Goal: Task Accomplishment & Management: Use online tool/utility

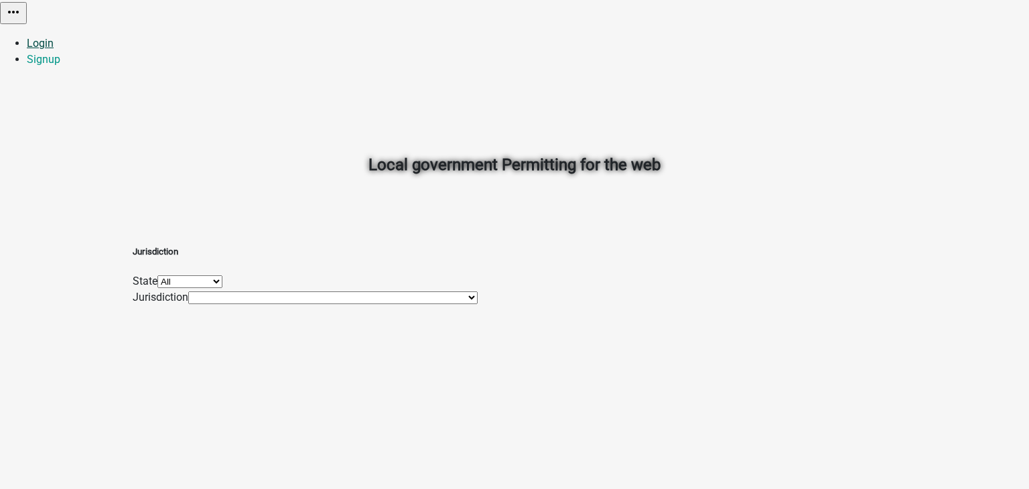
click at [54, 37] on link "Login" at bounding box center [40, 43] width 27 height 13
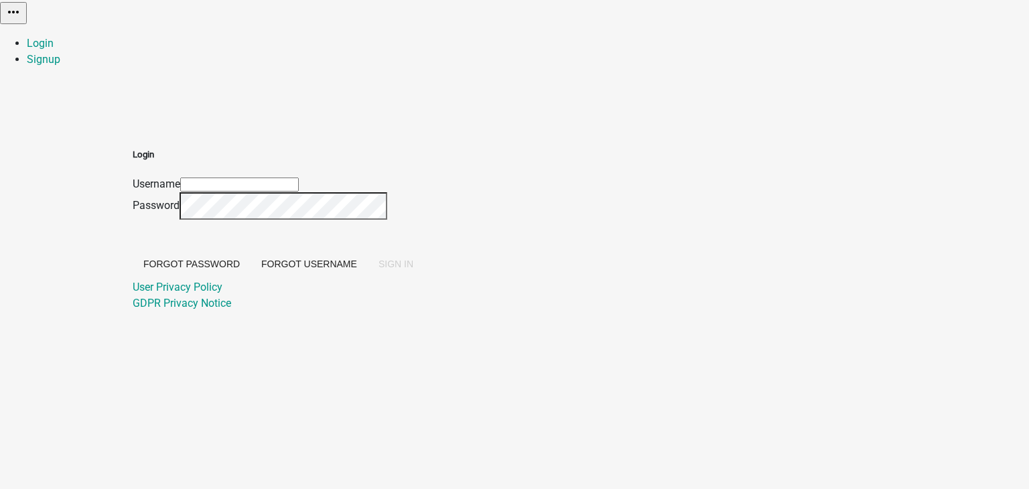
click at [299, 178] on input "Username" at bounding box center [239, 185] width 119 height 14
type input "[PERSON_NAME]"
click at [424, 276] on button "SIGN IN" at bounding box center [396, 264] width 56 height 24
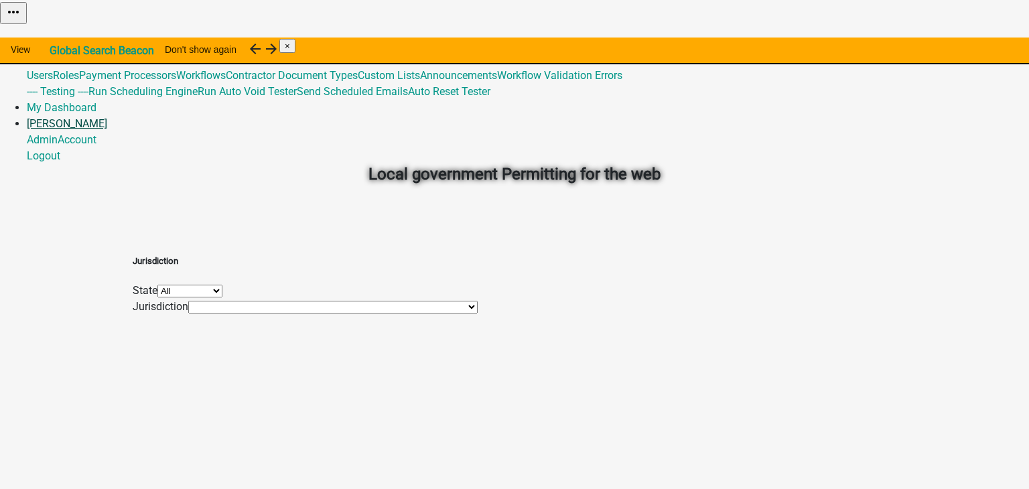
click at [107, 117] on link "[PERSON_NAME]" at bounding box center [67, 123] width 80 height 13
click at [96, 133] on link "Account" at bounding box center [77, 139] width 39 height 13
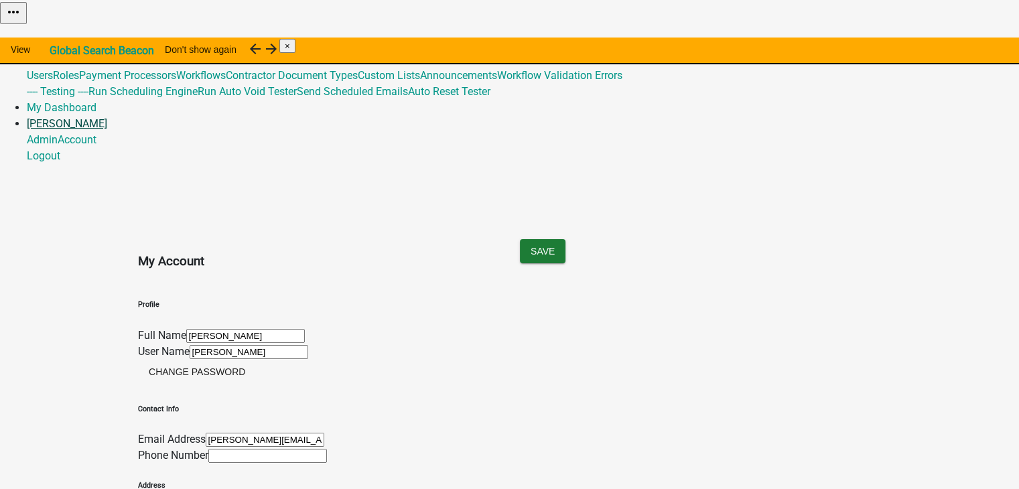
click at [107, 117] on link "[PERSON_NAME]" at bounding box center [67, 123] width 80 height 13
click at [670, 239] on div "Save" at bounding box center [701, 261] width 382 height 44
click at [290, 44] on span "×" at bounding box center [287, 46] width 5 height 10
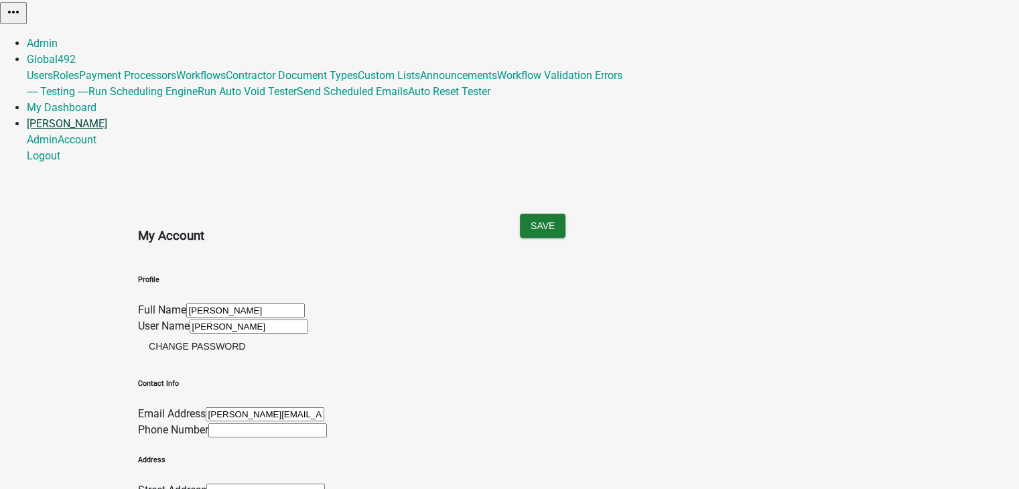
click at [107, 117] on link "[PERSON_NAME]" at bounding box center [67, 123] width 80 height 13
click at [96, 133] on link "Account" at bounding box center [77, 139] width 39 height 13
click at [76, 53] on link "Global 492" at bounding box center [51, 59] width 49 height 13
click at [610, 175] on div "My Account Save Profile Full Name [PERSON_NAME] User Name [PERSON_NAME] Change …" at bounding box center [510, 382] width 764 height 415
click at [58, 37] on link "Admin" at bounding box center [42, 43] width 31 height 13
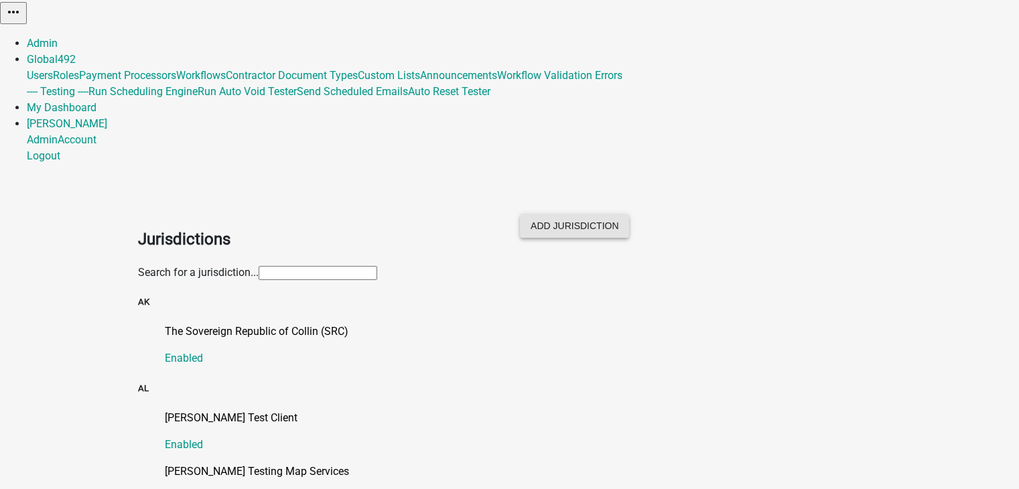
click at [629, 214] on button "Add Jurisdiction" at bounding box center [574, 226] width 109 height 24
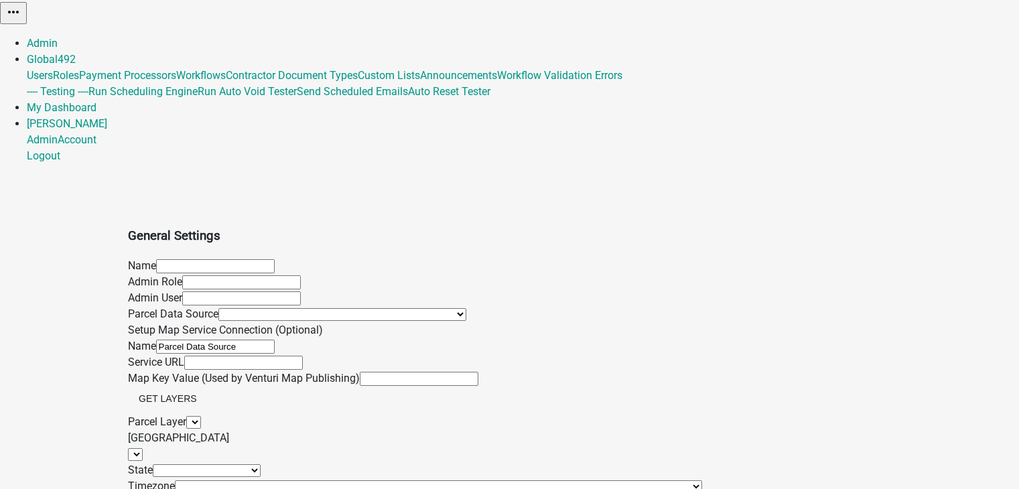
click at [202, 259] on input "text" at bounding box center [215, 266] width 119 height 14
type input "Test_"
click at [58, 37] on link "Admin" at bounding box center [42, 43] width 31 height 13
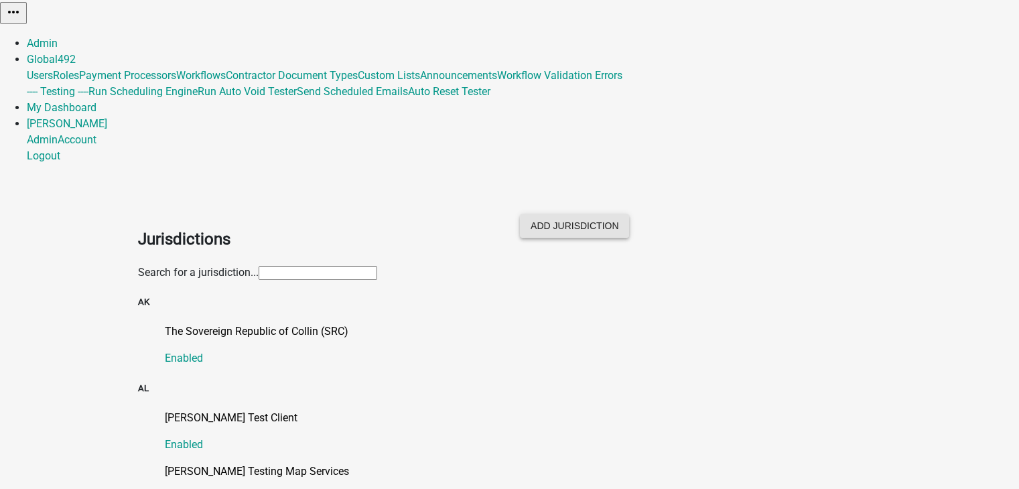
click at [629, 214] on button "Add Jurisdiction" at bounding box center [574, 226] width 109 height 24
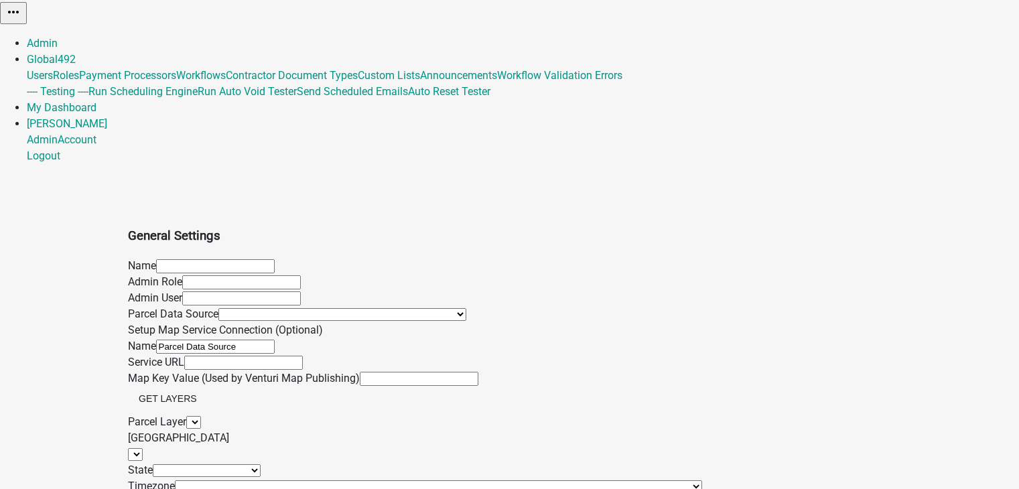
click at [214, 259] on input "text" at bounding box center [215, 266] width 119 height 14
type input "Test_mayking"
click at [218, 275] on input "text" at bounding box center [241, 282] width 119 height 14
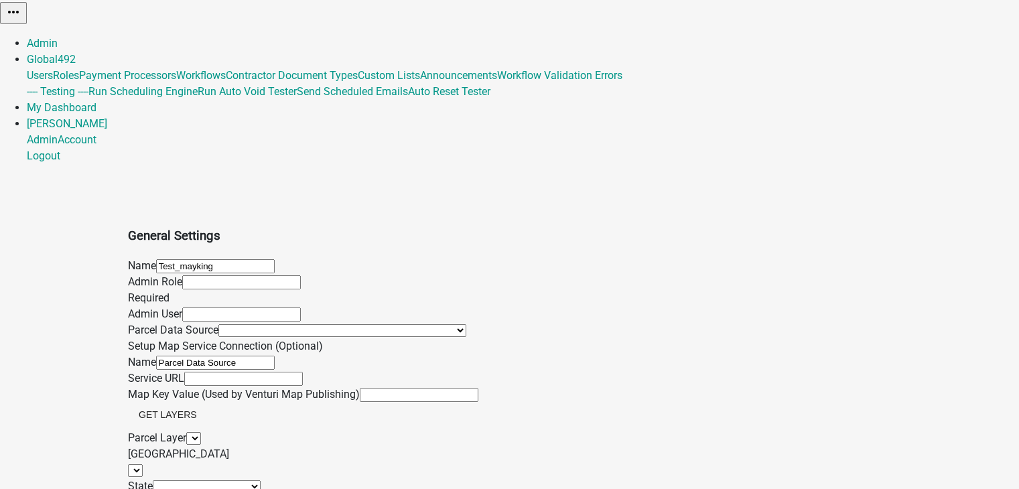
click at [84, 192] on app-global-admin "Toggle drawer menu more_horiz Admin Global 492 Users Roles Payment Processors W…" at bounding box center [509, 277] width 1019 height 554
click at [182, 275] on input "text" at bounding box center [241, 282] width 119 height 14
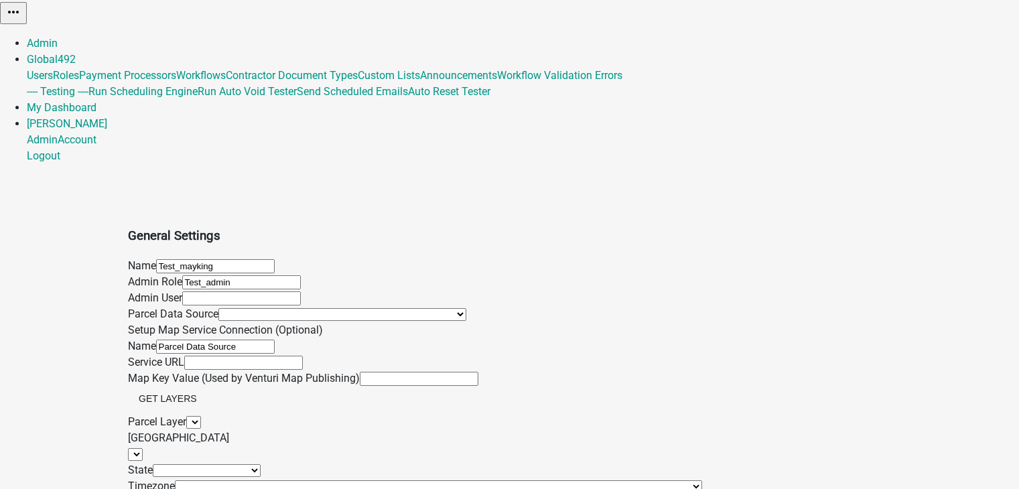
type input "Test_admin"
click at [226, 291] on input "text" at bounding box center [241, 298] width 119 height 14
type input "Test_user"
click at [218, 308] on select "[GEOGRAPHIC_DATA] (383), [US_STATE][GEOGRAPHIC_DATA] (720), [US_STATE][GEOGRAPH…" at bounding box center [342, 314] width 248 height 13
select select "383"
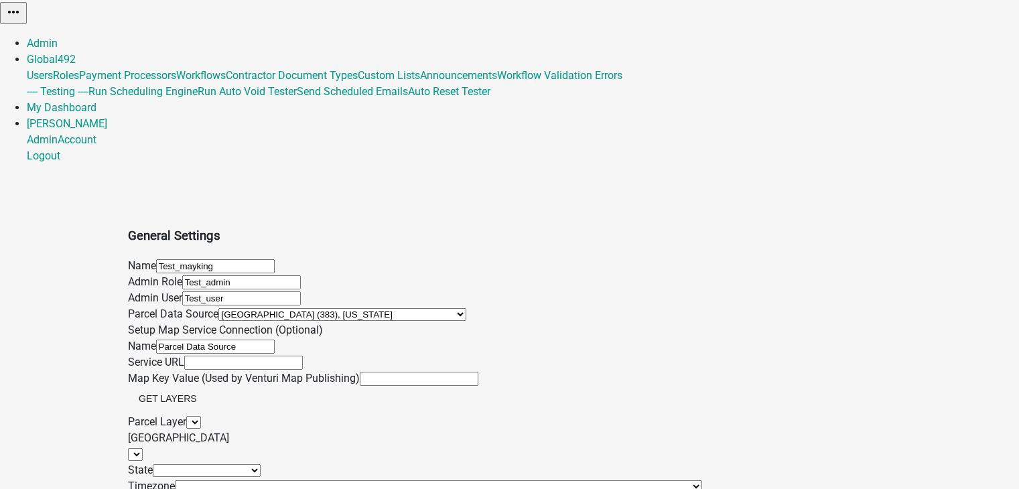
click at [218, 308] on select "[GEOGRAPHIC_DATA] (383), [US_STATE][GEOGRAPHIC_DATA] (720), [US_STATE][GEOGRAPH…" at bounding box center [342, 314] width 248 height 13
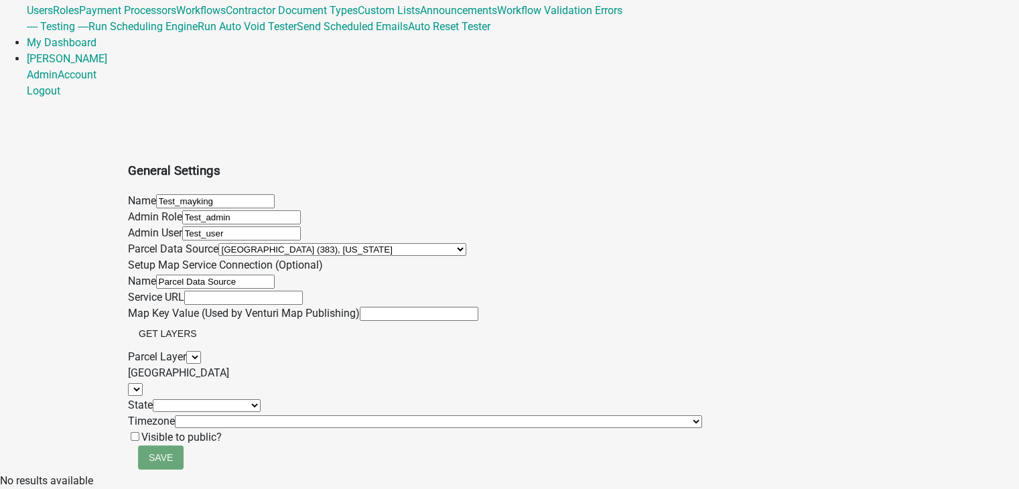
scroll to position [338, 0]
click at [169, 399] on select "AL AK AZ AR CA CO CT DE FL [GEOGRAPHIC_DATA] HI ID IL IN [GEOGRAPHIC_DATA] [GEO…" at bounding box center [207, 405] width 108 height 13
select select "AL"
click at [153, 399] on select "AL AK AZ AR CA CO CT DE FL [GEOGRAPHIC_DATA] HI ID IL IN [GEOGRAPHIC_DATA] [GEO…" at bounding box center [207, 405] width 108 height 13
click at [183, 415] on select "(UTC-08:00) [GEOGRAPHIC_DATA][US_STATE] (UTC-08:00) Coordinated Universal Time-…" at bounding box center [438, 421] width 527 height 13
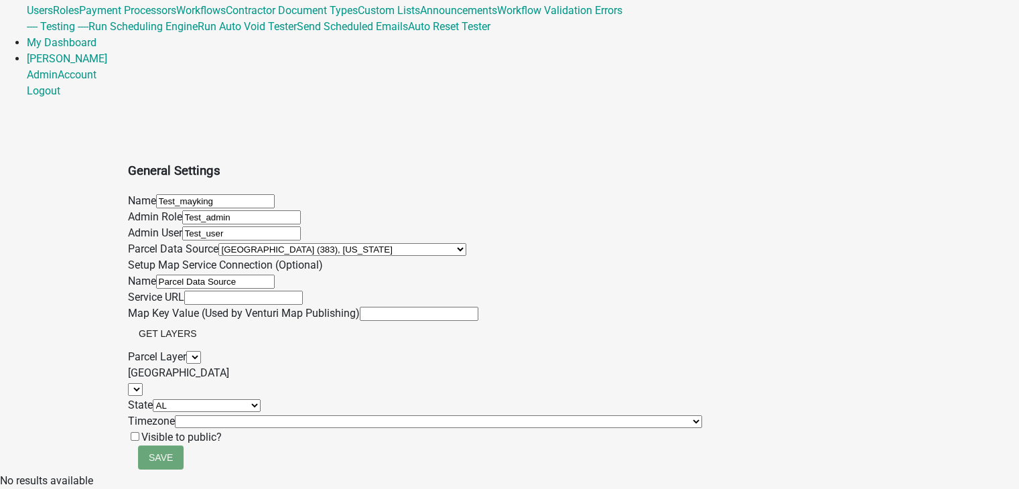
select select "Pacific Standard Time ([GEOGRAPHIC_DATA])"
click at [175, 415] on select "(UTC-08:00) [GEOGRAPHIC_DATA][US_STATE] (UTC-08:00) Coordinated Universal Time-…" at bounding box center [438, 421] width 527 height 13
click at [163, 462] on span "Save" at bounding box center [161, 457] width 24 height 11
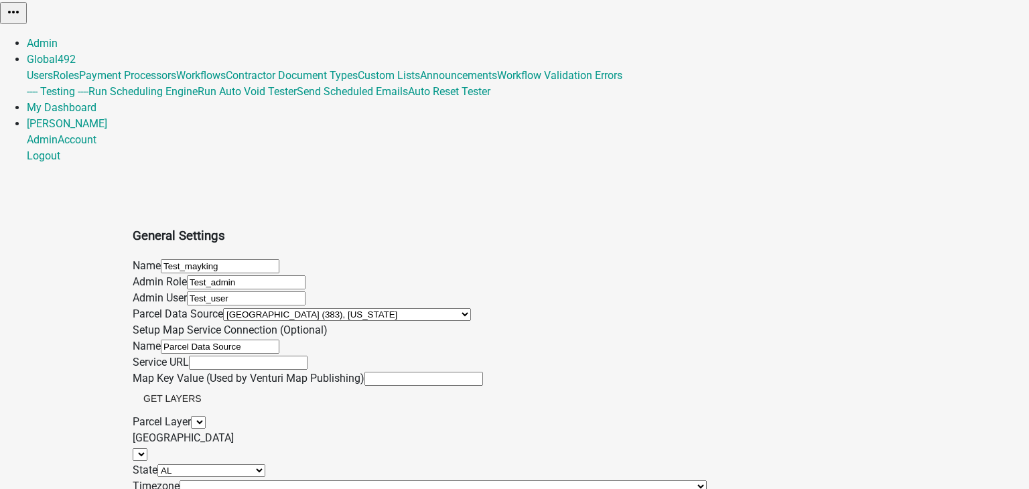
select select "a81682be-eae2-49c8-a75b-f0c8b0235de4"
select select "AL"
select select "Pacific Standard Time ([GEOGRAPHIC_DATA])"
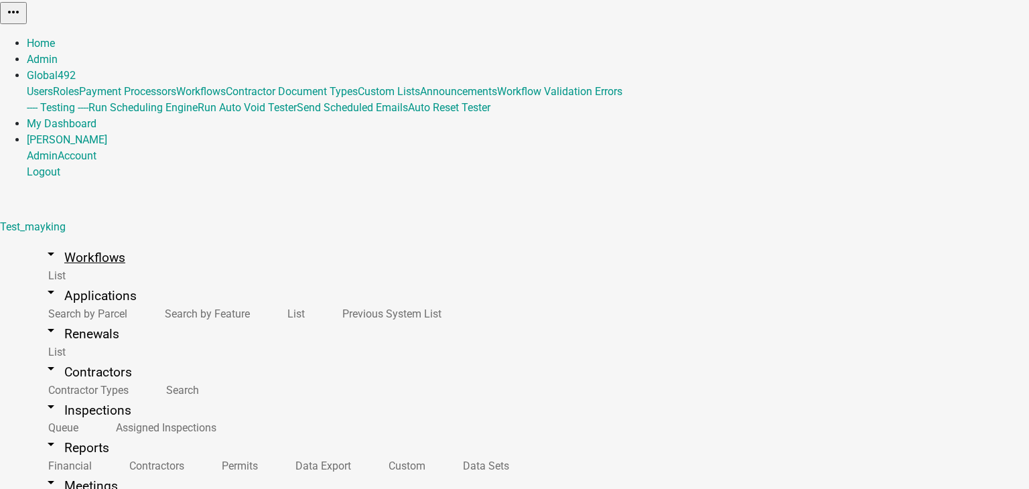
click at [56, 242] on link "arrow_drop_down Workflows" at bounding box center [84, 257] width 115 height 31
select select
select select "3"
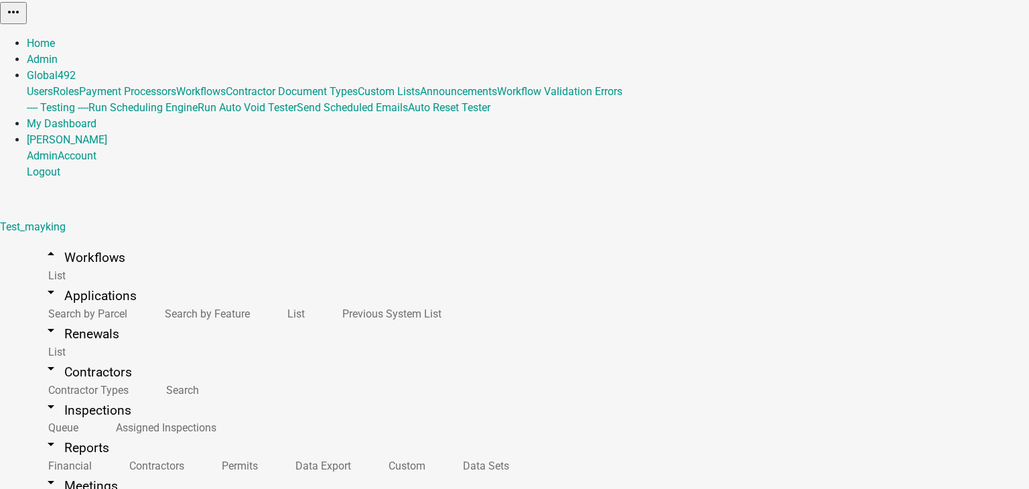
type input "Test_project1"
type textarea "First dummy project created for practice"
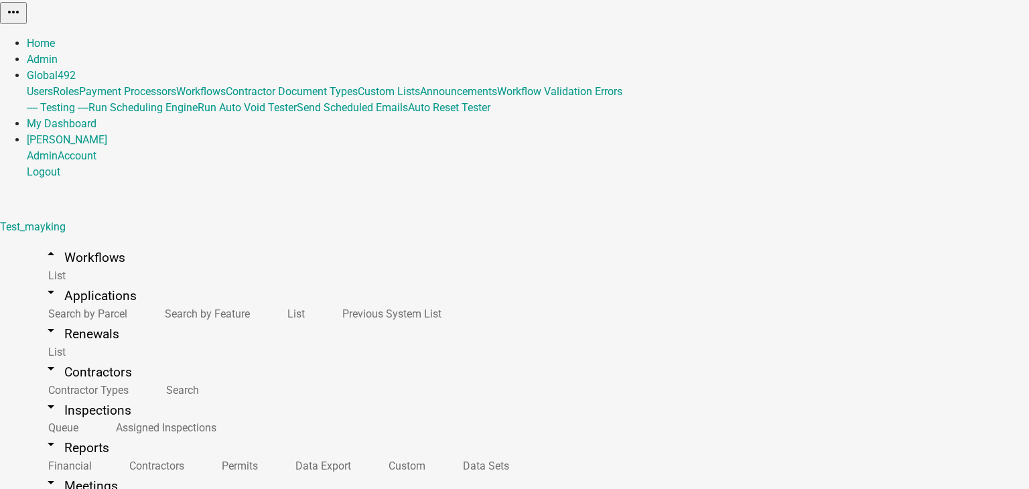
drag, startPoint x: 662, startPoint y: 169, endPoint x: 652, endPoint y: 172, distance: 10.4
drag, startPoint x: 238, startPoint y: 127, endPoint x: 215, endPoint y: 126, distance: 23.5
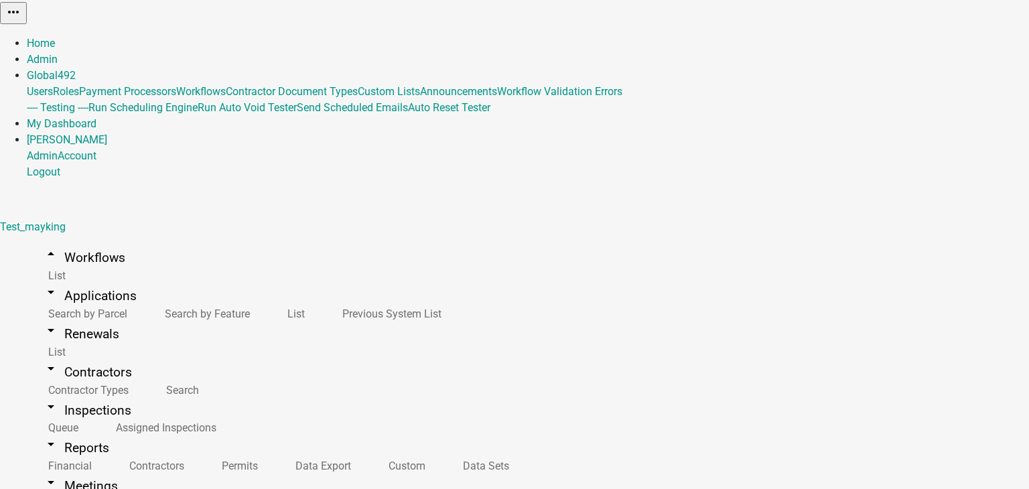
type input "Test_Application1"
drag, startPoint x: 375, startPoint y: 179, endPoint x: 259, endPoint y: 178, distance: 115.9
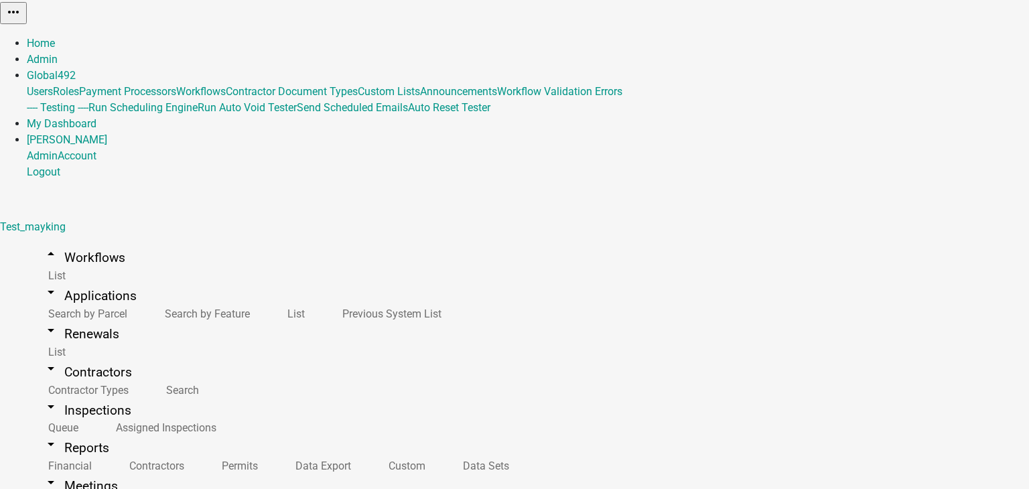
drag, startPoint x: 405, startPoint y: 180, endPoint x: 163, endPoint y: 174, distance: 241.2
paste textarea "First dummy project created for practice"
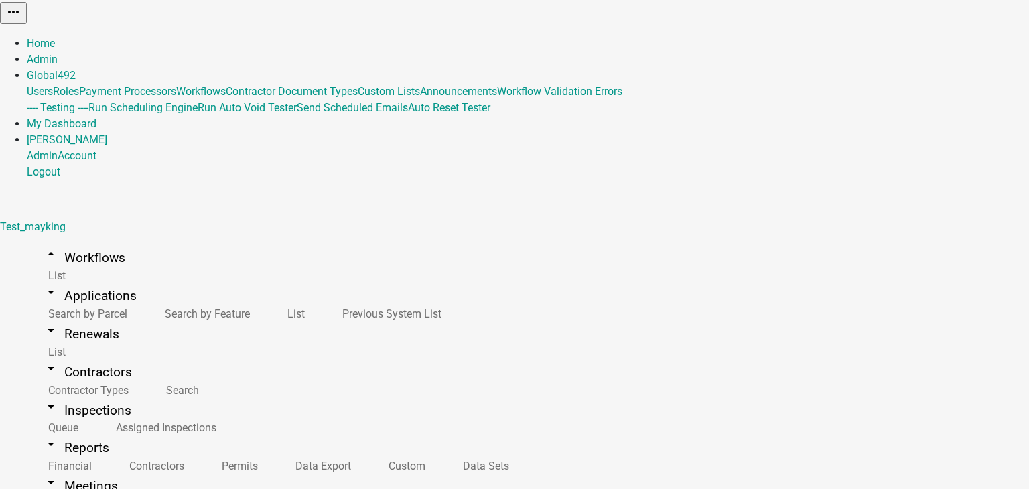
scroll to position [134, 0]
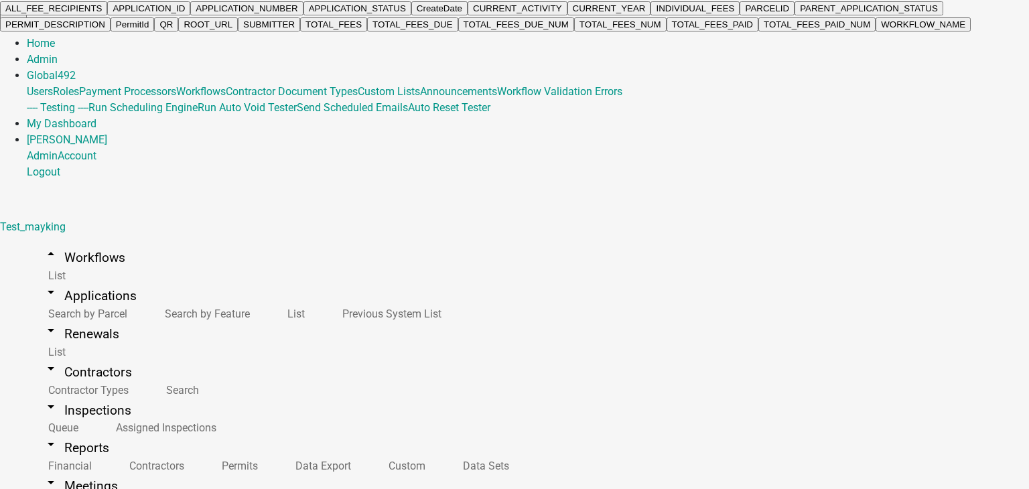
click at [185, 13] on ngb-highlight "APPLICATION_ID" at bounding box center [149, 8] width 72 height 10
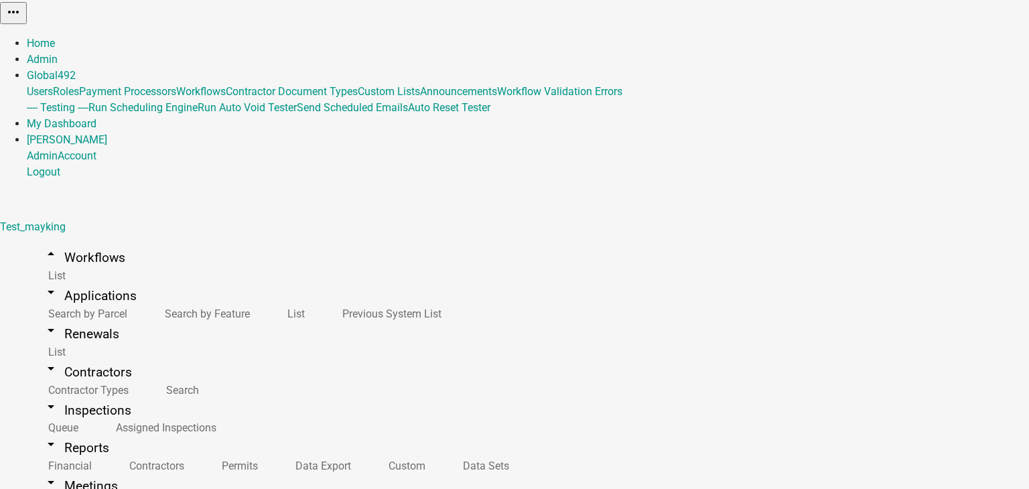
drag, startPoint x: 318, startPoint y: 119, endPoint x: 237, endPoint y: 119, distance: 81.1
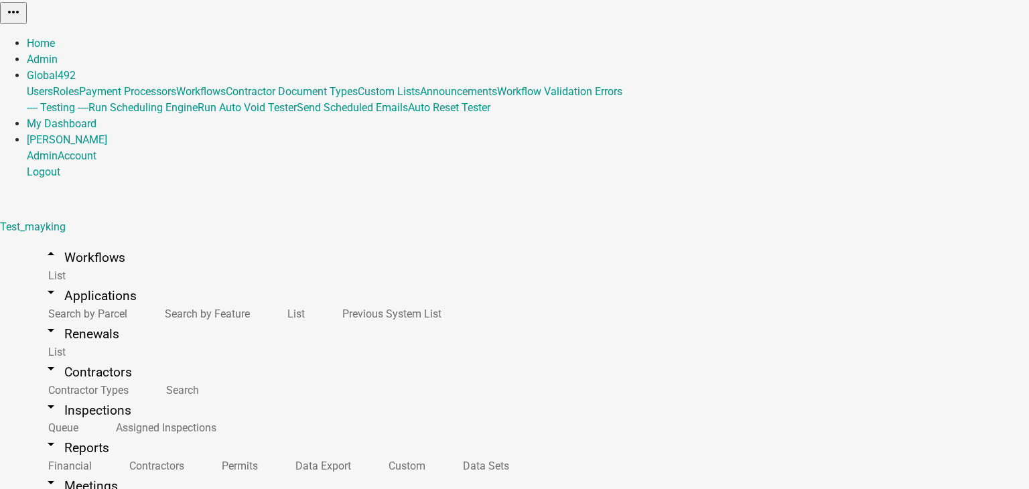
type textarea "First dummy application flow created for practice"
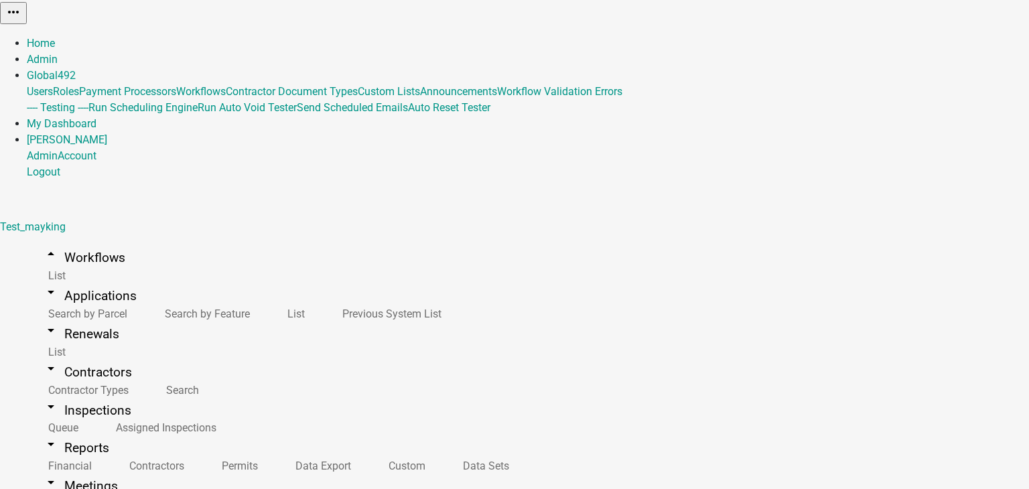
type textarea "Test2025"
drag, startPoint x: 348, startPoint y: 247, endPoint x: 330, endPoint y: 247, distance: 18.1
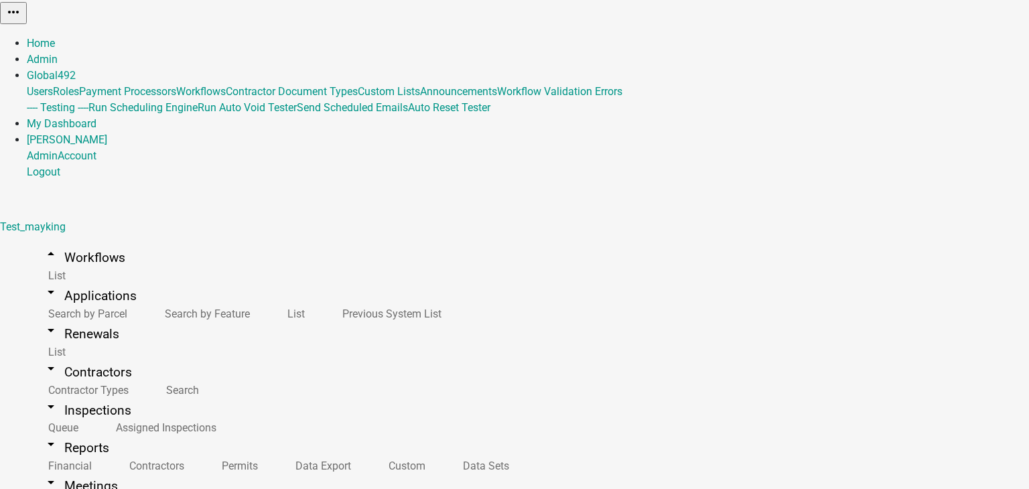
type input "1"
type input "4"
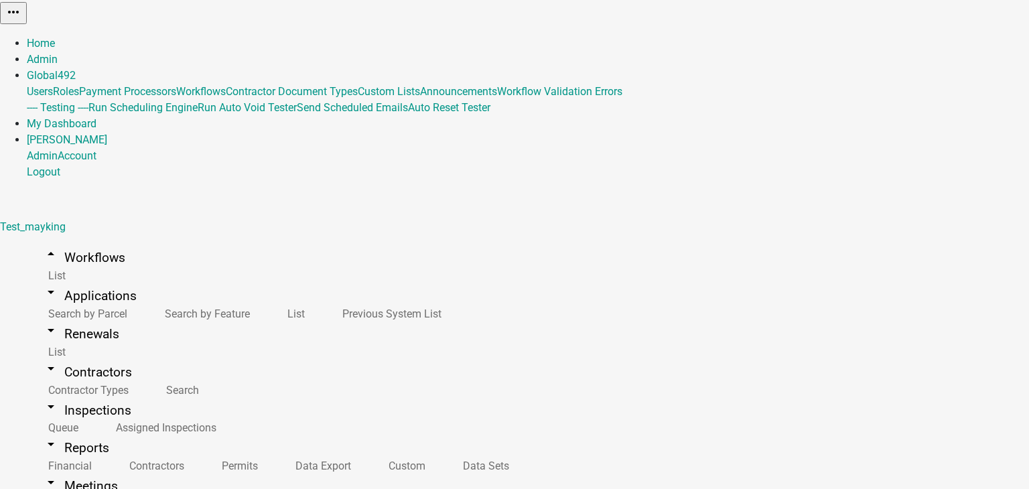
scroll to position [268, 0]
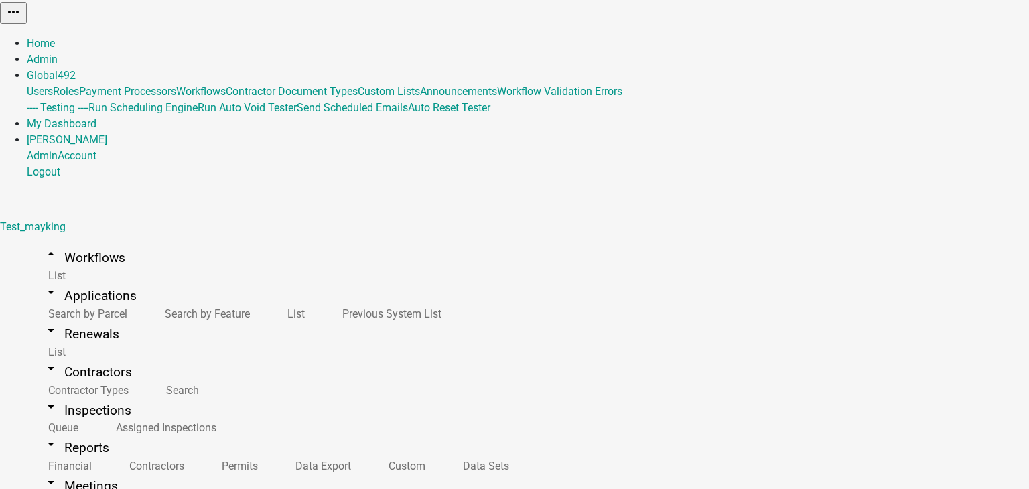
select select
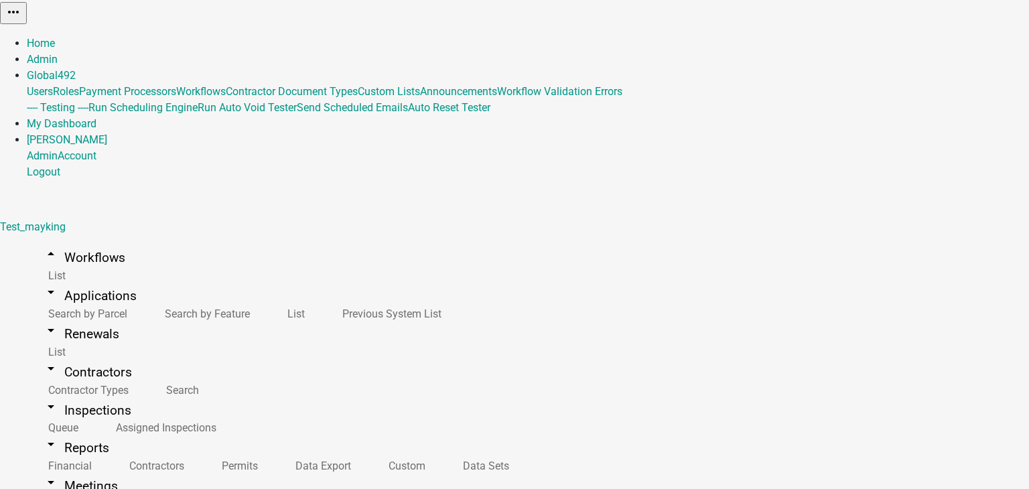
select select "a81682be-eae2-49c8-a75b-f0c8b0235de4"
select select "0"
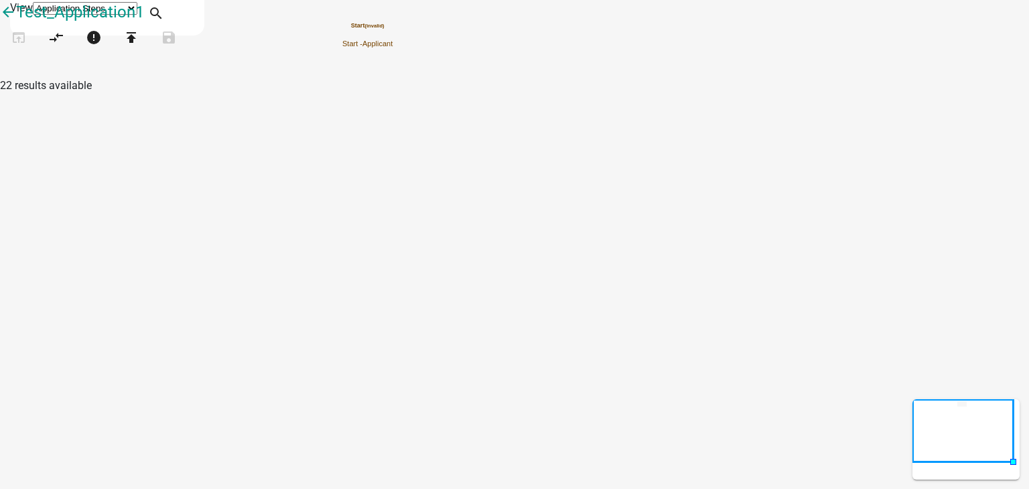
click at [574, 158] on icon "Start (invalid) Start - Applicant" at bounding box center [515, 245] width 1028 height 488
drag, startPoint x: 46, startPoint y: 454, endPoint x: 609, endPoint y: 81, distance: 675.4
click at [609, 67] on div "arrow_back Test_Application1 open_in_browser compare_arrows error publish save …" at bounding box center [514, 33] width 1029 height 67
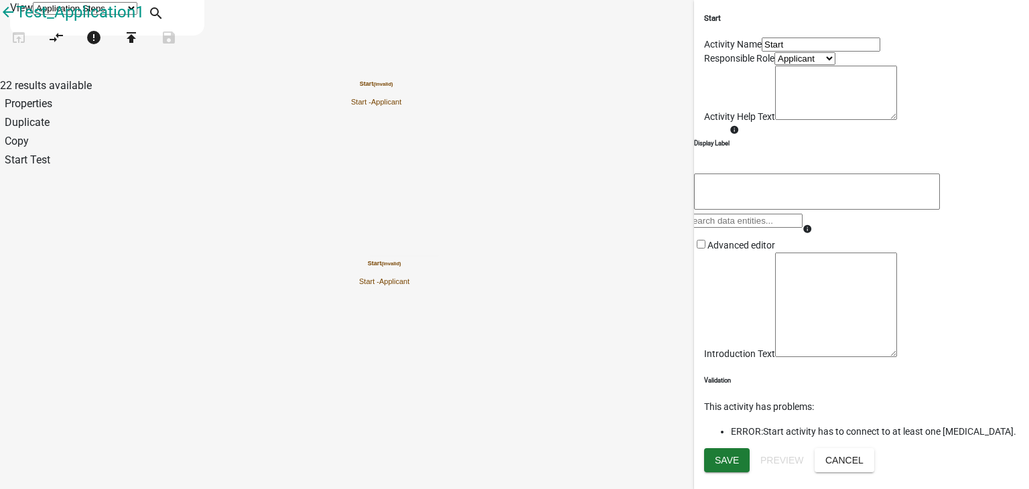
click at [452, 213] on icon "Start (invalid) Start - Applicant Start (invalid) Start - Applicant" at bounding box center [515, 245] width 1028 height 488
click at [563, 172] on icon "Start (invalid) Start - Applicant Start (invalid) Start - Applicant" at bounding box center [515, 245] width 1028 height 488
click at [604, 248] on icon "Start (invalid) Start - Applicant Start (invalid) Start - Applicant" at bounding box center [515, 245] width 1028 height 488
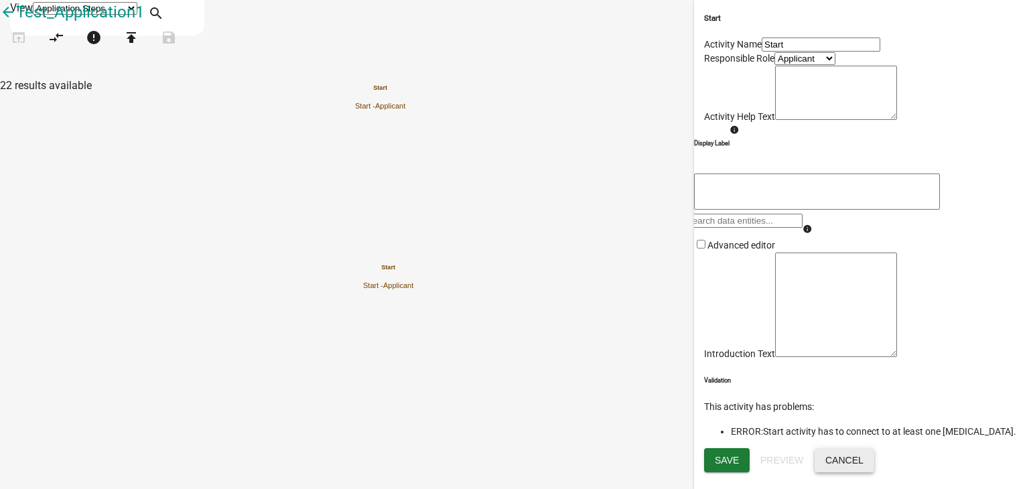
click at [874, 464] on button "Cancel" at bounding box center [845, 460] width 60 height 24
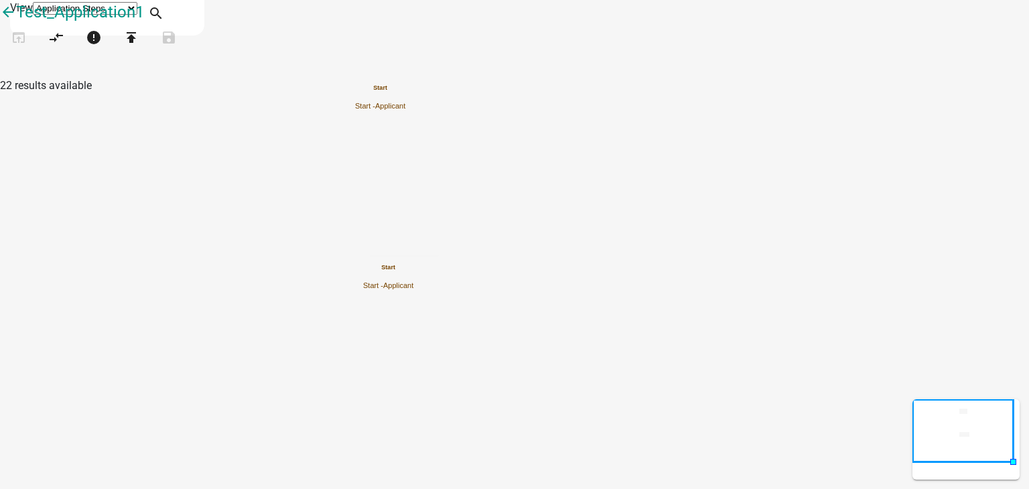
click at [977, 462] on rect at bounding box center [963, 431] width 100 height 62
click at [405, 92] on h5 "Start" at bounding box center [380, 87] width 50 height 7
click at [405, 88] on h5 "Start" at bounding box center [380, 87] width 50 height 7
click at [405, 87] on h5 "Start" at bounding box center [380, 87] width 50 height 7
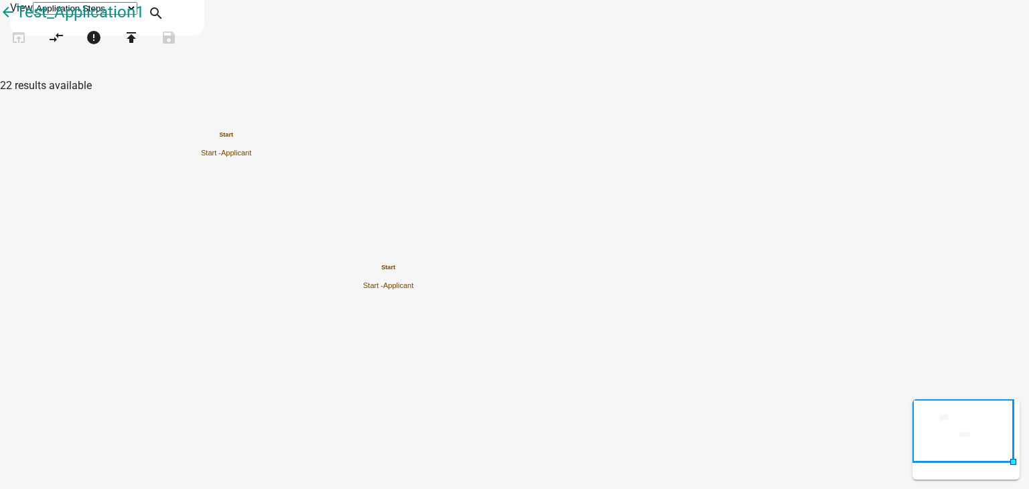
click at [251, 139] on h5 "Start" at bounding box center [226, 134] width 50 height 7
click at [564, 148] on icon "Start (invalid) Start - Applicant" at bounding box center [515, 245] width 1028 height 488
drag, startPoint x: 40, startPoint y: 298, endPoint x: 579, endPoint y: 98, distance: 574.4
click at [579, 67] on div "arrow_back Test_Application1 open_in_browser compare_arrows error publish save …" at bounding box center [514, 33] width 1029 height 67
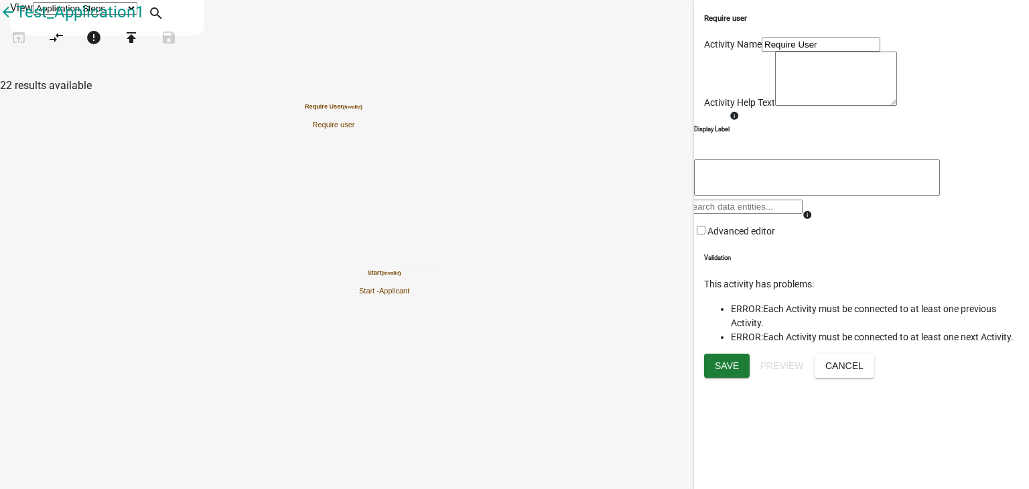
click at [762, 52] on input "Require User" at bounding box center [821, 45] width 119 height 14
click at [775, 106] on textarea at bounding box center [836, 79] width 122 height 54
type textarea "B"
click at [756, 196] on textarea at bounding box center [817, 177] width 246 height 36
click at [716, 370] on span "Save" at bounding box center [727, 365] width 24 height 11
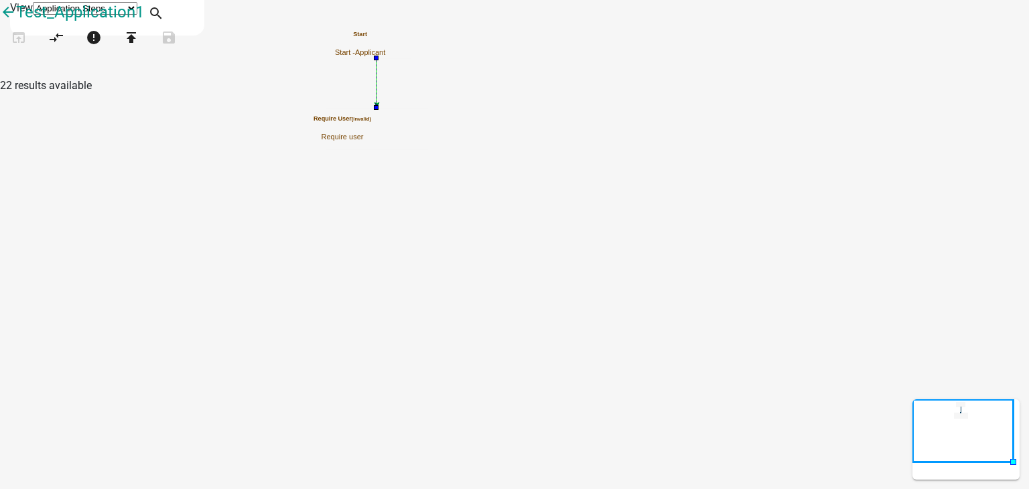
click at [582, 236] on icon "Start Start - Applicant Require User (invalid) Require user" at bounding box center [515, 245] width 1028 height 488
click at [49, 316] on link "End End the workflow" at bounding box center [134, 338] width 214 height 44
drag, startPoint x: 48, startPoint y: 261, endPoint x: 588, endPoint y: 207, distance: 542.7
click at [588, 67] on div "arrow_back Test_Application1 open_in_browser compare_arrows error publish save …" at bounding box center [514, 33] width 1029 height 67
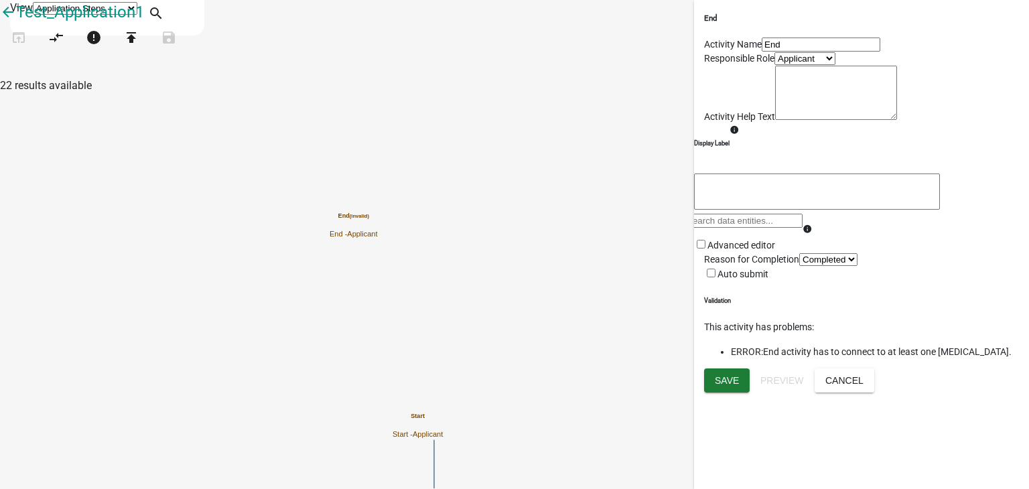
scroll to position [102, 0]
click at [719, 385] on span "Save" at bounding box center [727, 379] width 24 height 11
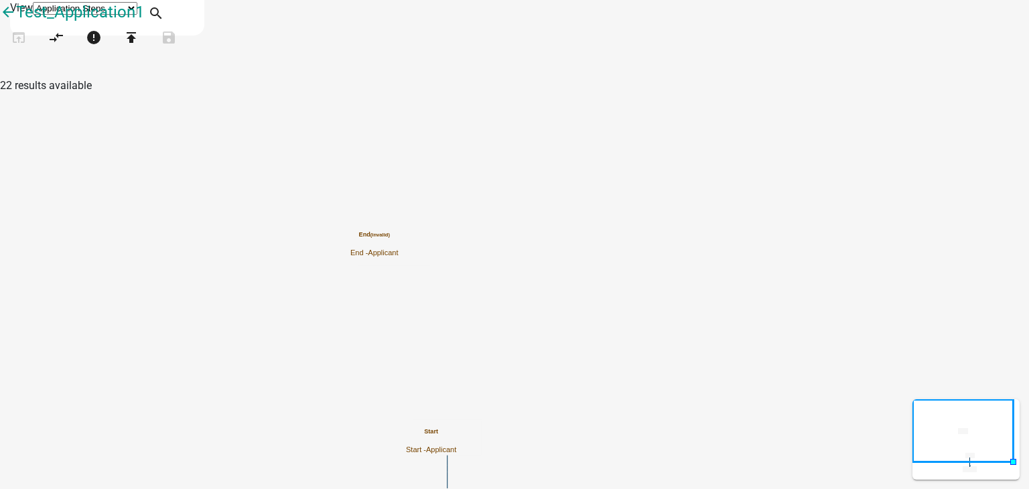
click at [515, 271] on icon "Start Start - Applicant Require User (invalid) Require user End (invalid) End -…" at bounding box center [515, 286] width 1028 height 570
click at [961, 429] on rect at bounding box center [963, 431] width 100 height 62
click at [680, 287] on icon "Start Start - Applicant Require User (invalid) Require user End (invalid) End -…" at bounding box center [515, 286] width 1028 height 570
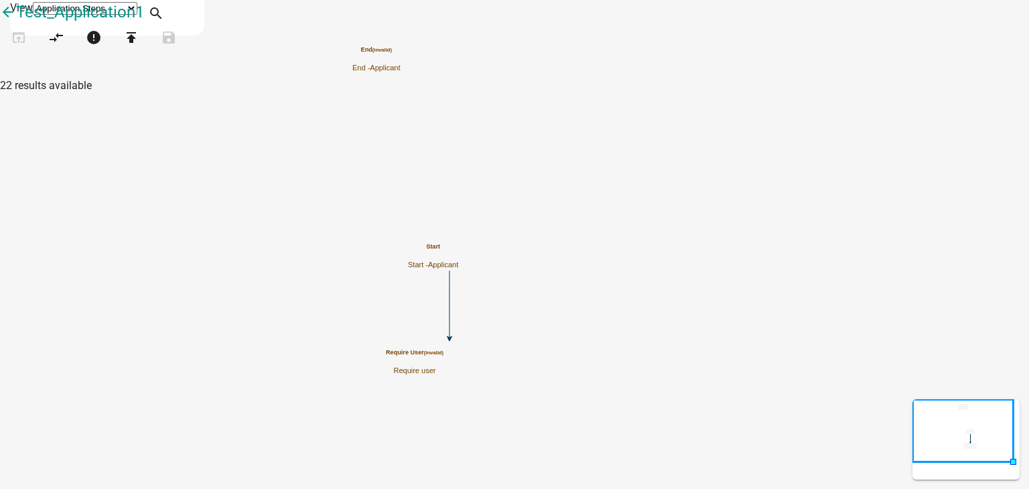
click at [458, 265] on div "Start Start - Applicant" at bounding box center [433, 256] width 50 height 26
click at [839, 381] on icon "Start Start - Applicant Require User (invalid) Require user End (invalid) End -…" at bounding box center [515, 245] width 1028 height 488
click at [33, 53] on button "open_in_browser" at bounding box center [19, 38] width 38 height 29
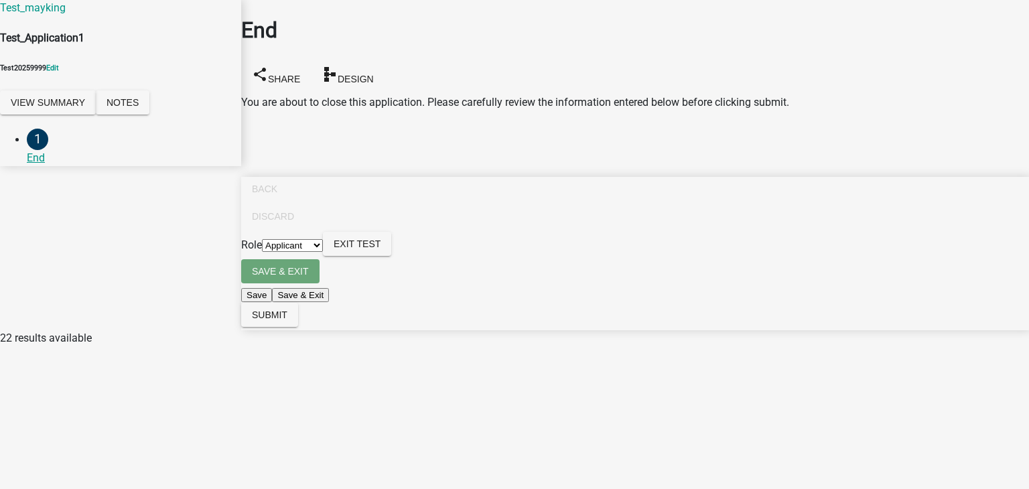
drag, startPoint x: 300, startPoint y: 82, endPoint x: 831, endPoint y: 80, distance: 530.6
click at [831, 94] on div "You are about to close this application. Please carefully review the informatio…" at bounding box center [635, 107] width 788 height 27
click at [338, 66] on icon "schema" at bounding box center [330, 74] width 16 height 16
click at [491, 161] on main "End share Share schema Design You are about to close this application. Please c…" at bounding box center [635, 224] width 788 height 449
click at [381, 249] on span "Exit Test" at bounding box center [357, 243] width 47 height 11
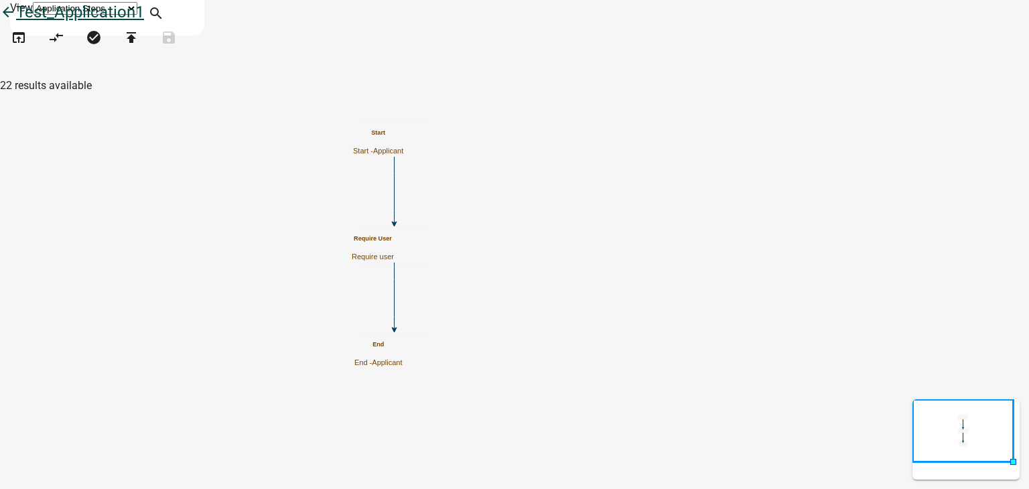
click at [16, 20] on icon "arrow_back" at bounding box center [8, 13] width 16 height 19
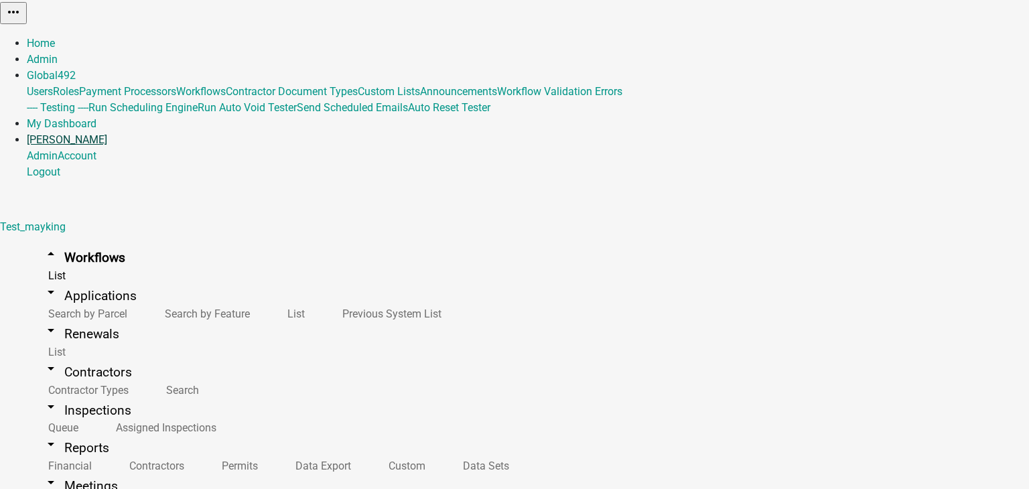
click at [107, 133] on link "[PERSON_NAME]" at bounding box center [67, 139] width 80 height 13
click at [60, 165] on link "Logout" at bounding box center [43, 171] width 33 height 13
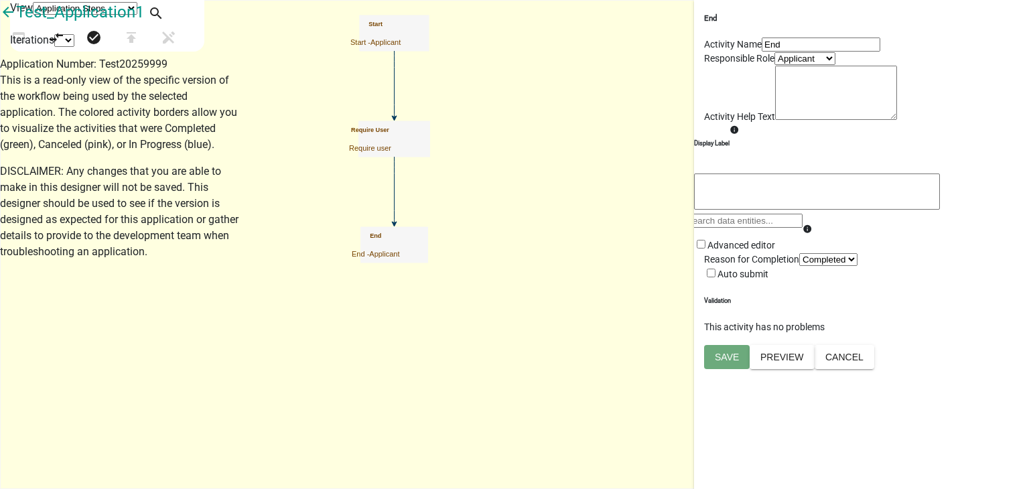
drag, startPoint x: 134, startPoint y: 105, endPoint x: 152, endPoint y: 103, distance: 18.2
click at [152, 72] on div "Application Number: Test20259999" at bounding box center [120, 64] width 241 height 16
drag, startPoint x: 98, startPoint y: 104, endPoint x: 139, endPoint y: 104, distance: 40.9
click at [139, 72] on div "Application Number: Test20259999" at bounding box center [120, 64] width 241 height 16
click at [16, 23] on icon "arrow_back" at bounding box center [8, 13] width 16 height 19
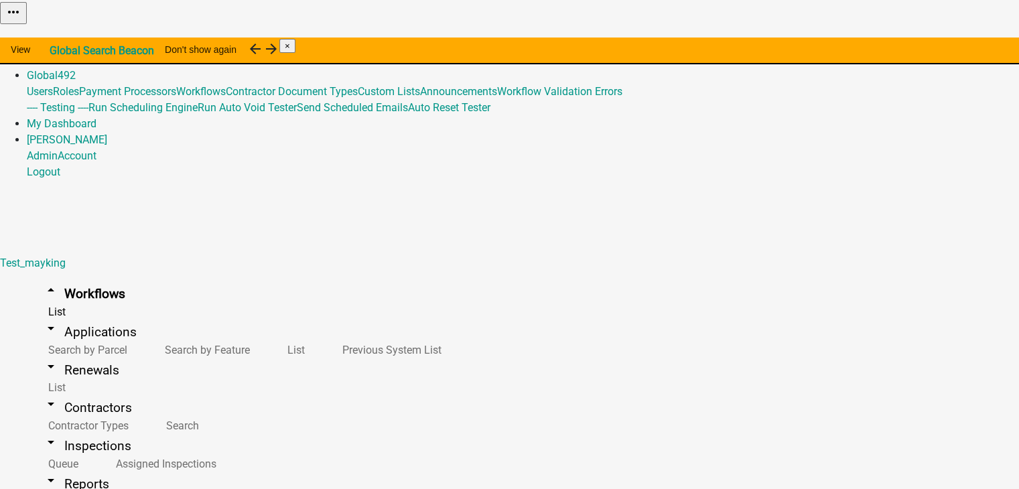
click at [295, 44] on div "×" at bounding box center [287, 51] width 16 height 27
